Goal: Task Accomplishment & Management: Use online tool/utility

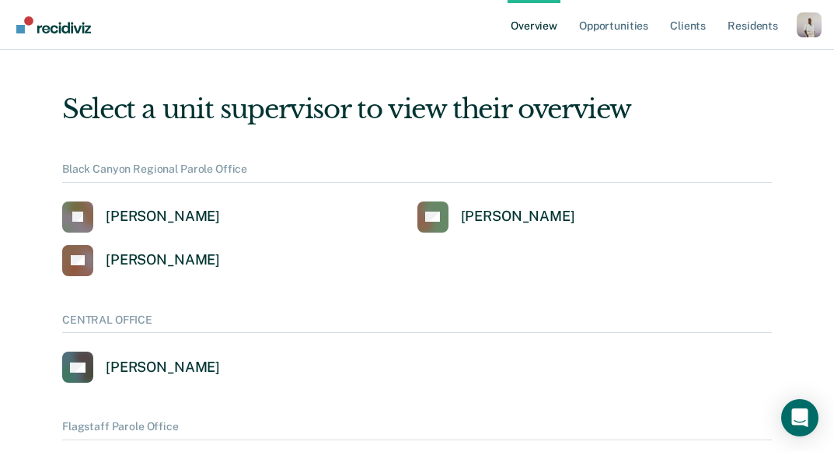
click at [802, 31] on div "Profile dropdown button" at bounding box center [809, 24] width 25 height 25
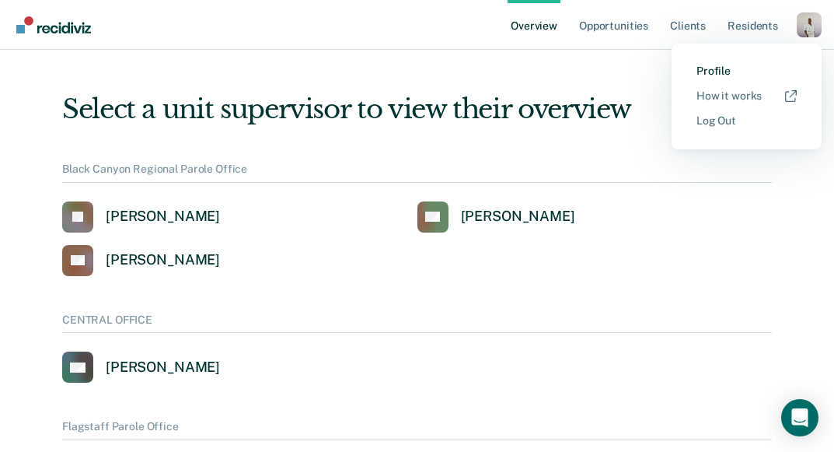
click at [724, 65] on link "Profile" at bounding box center [747, 71] width 100 height 13
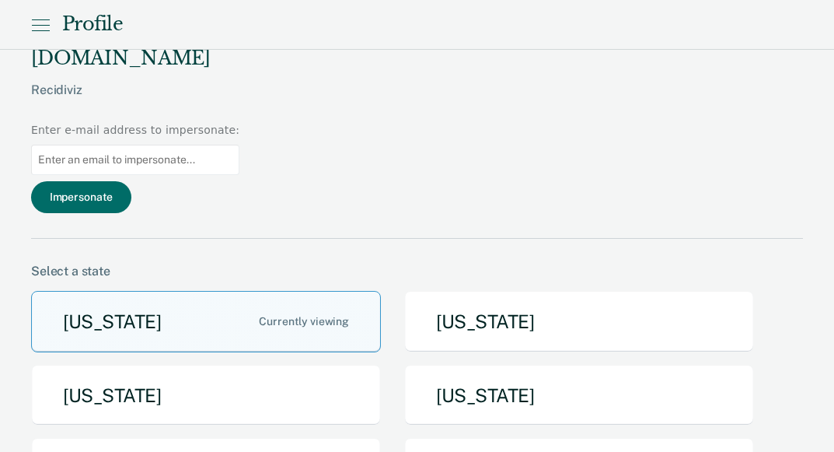
click at [239, 145] on input at bounding box center [135, 160] width 208 height 30
paste input "[EMAIL_ADDRESS][DOMAIN_NAME]"
type input "[EMAIL_ADDRESS][DOMAIN_NAME]"
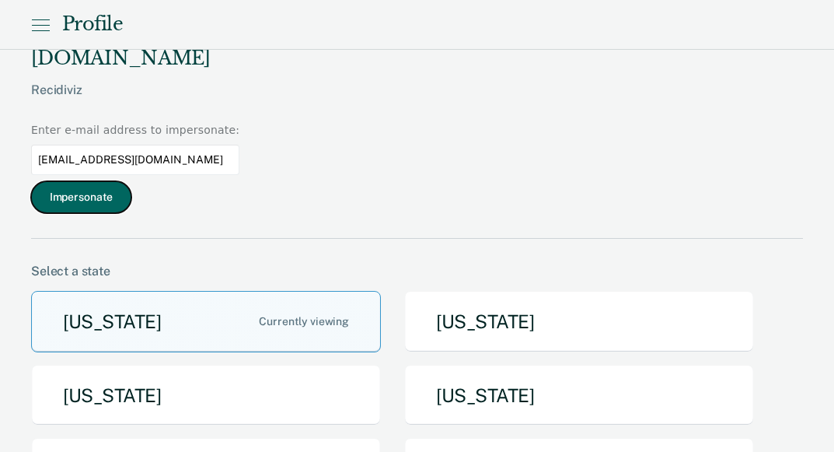
click at [131, 181] on button "Impersonate" at bounding box center [81, 197] width 100 height 32
